Goal: Information Seeking & Learning: Learn about a topic

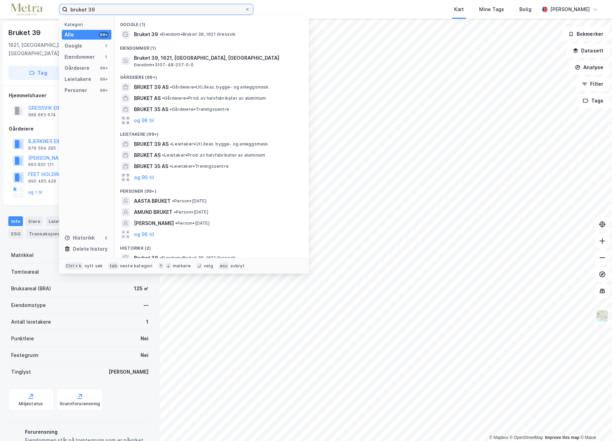
drag, startPoint x: 107, startPoint y: 9, endPoint x: 41, endPoint y: 12, distance: 65.3
click at [41, 12] on div "bruket 39 Kategori Alle 99+ Google 1 Eiendommer 1 Gårdeiere 99+ Leietakere 99+ …" at bounding box center [306, 9] width 612 height 19
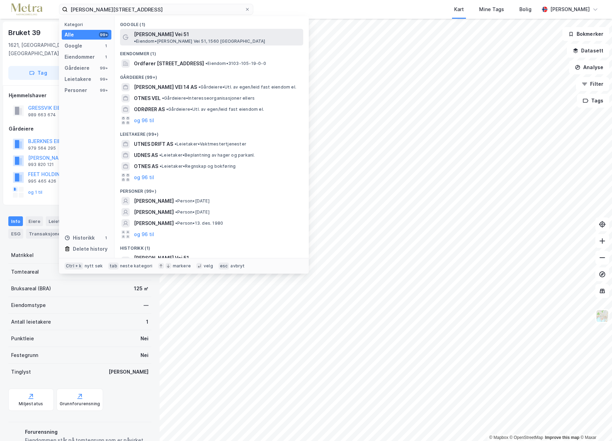
click at [161, 35] on span "[PERSON_NAME] Vei 51" at bounding box center [161, 34] width 55 height 8
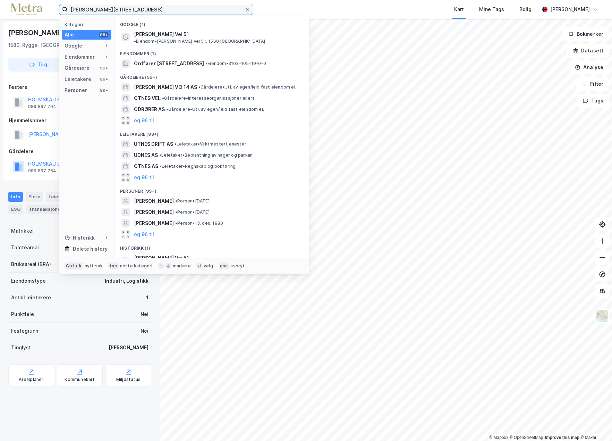
drag, startPoint x: 137, startPoint y: 11, endPoint x: 27, endPoint y: 13, distance: 110.1
click at [27, 13] on div "[PERSON_NAME] vei 51 Kategori Alle 99+ Google 1 Eiendommer 1 Gårdeiere 99+ Leie…" at bounding box center [306, 9] width 612 height 19
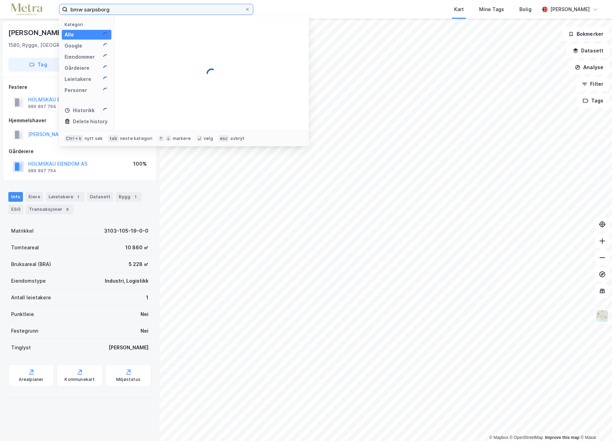
type input "bmw sarpsborg"
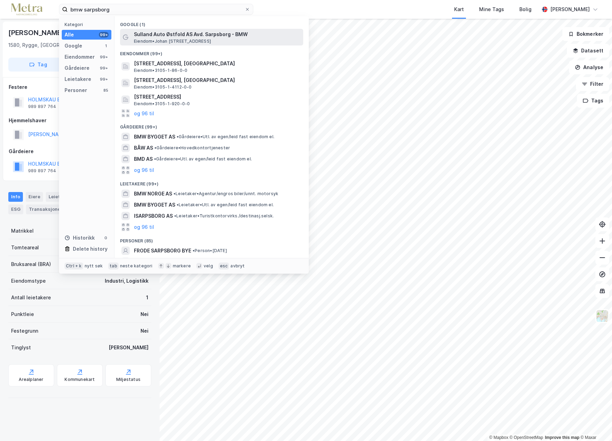
click at [168, 34] on span "Sulland Auto Østfold AS Avd. Sarpsborg - BMW" at bounding box center [217, 34] width 167 height 8
